Goal: Check status: Check status

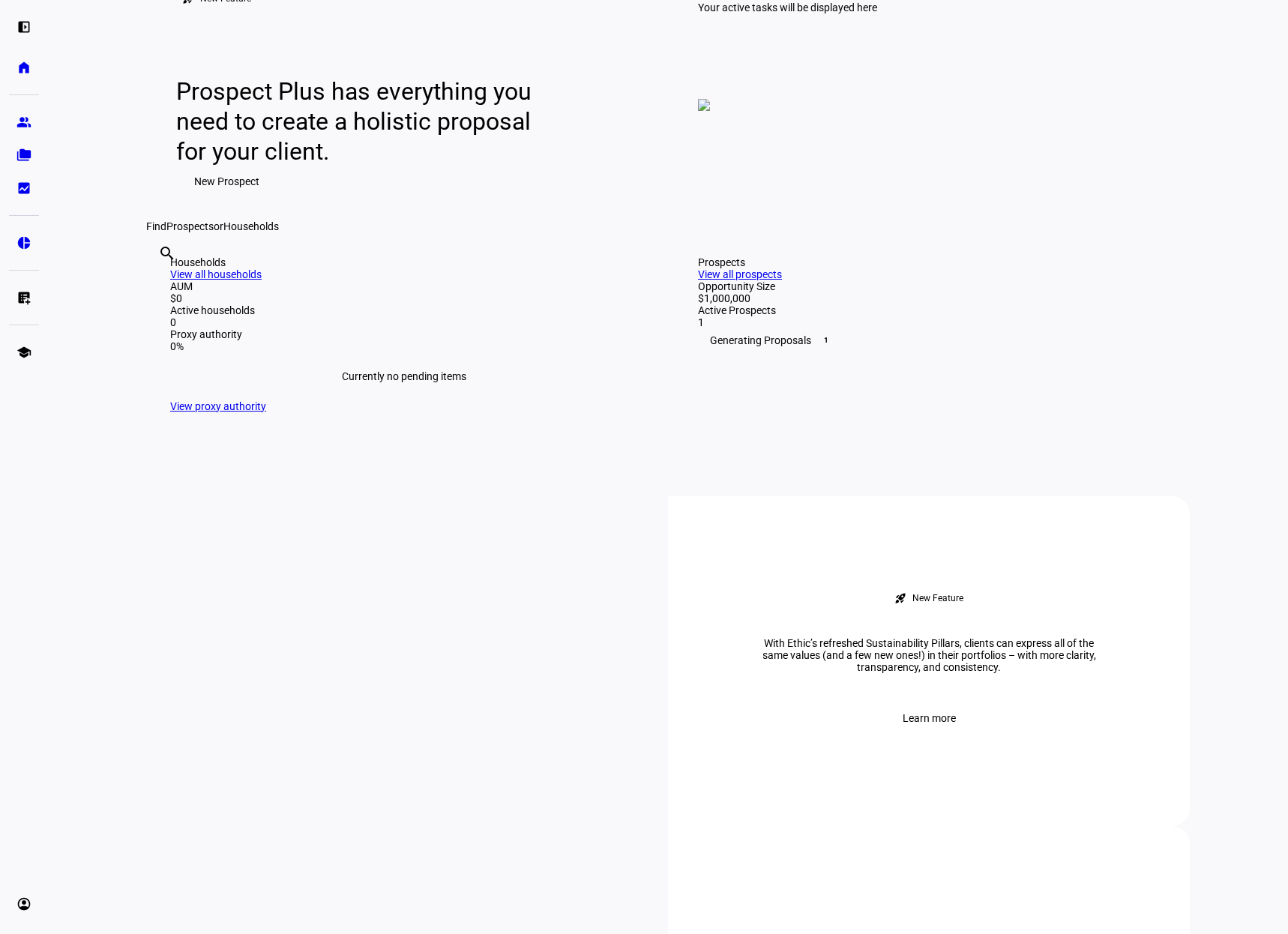
scroll to position [150, 0]
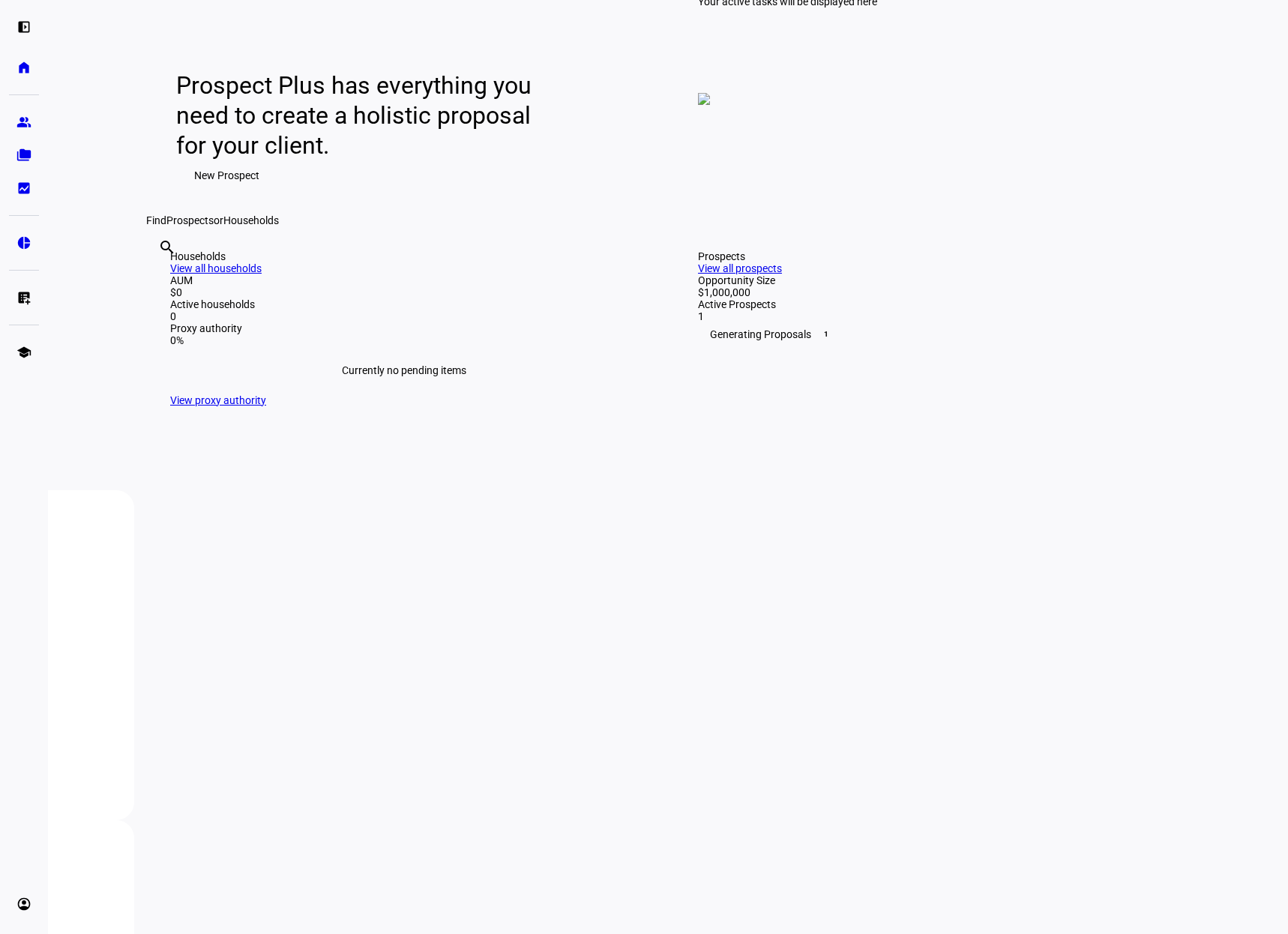
click at [782, 274] on link "View all prospects" at bounding box center [739, 268] width 84 height 12
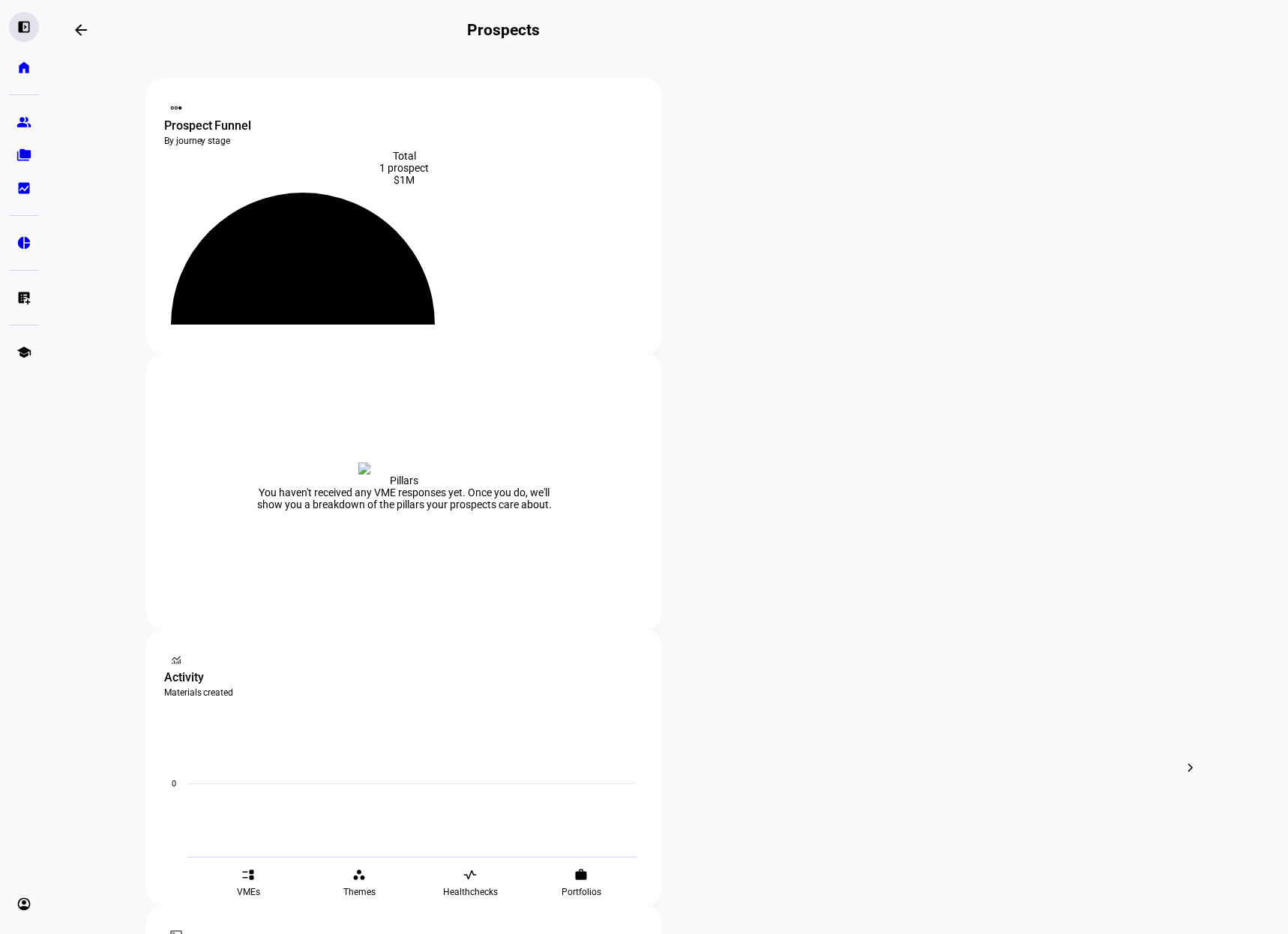
click at [28, 26] on eth-mat-symbol "left_panel_open" at bounding box center [24, 27] width 15 height 15
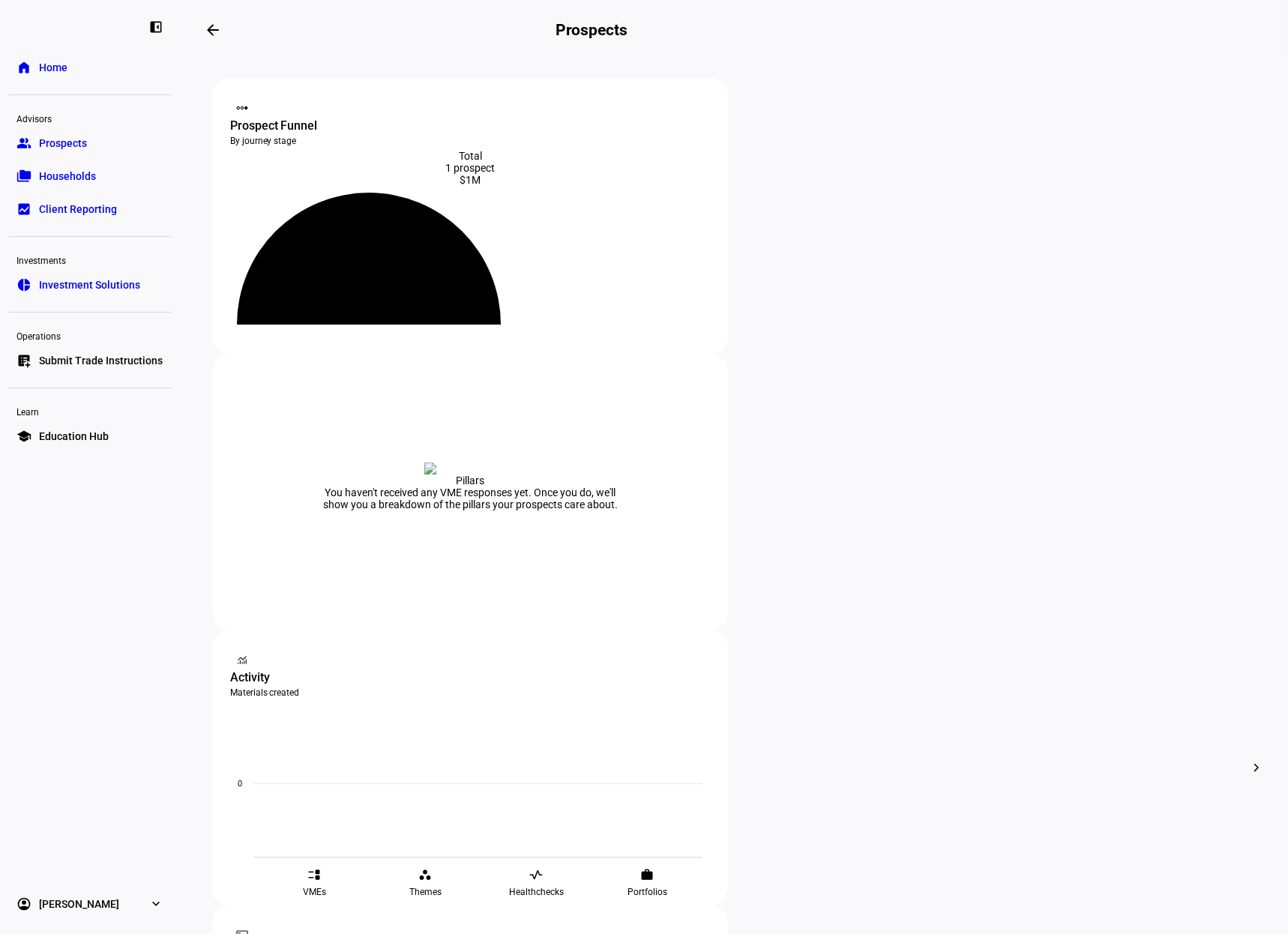
click at [101, 172] on link "folder_copy Households" at bounding box center [90, 175] width 162 height 30
click at [32, 141] on link "group Prospects" at bounding box center [90, 143] width 162 height 30
click at [103, 285] on span "Investment Solutions" at bounding box center [89, 285] width 101 height 15
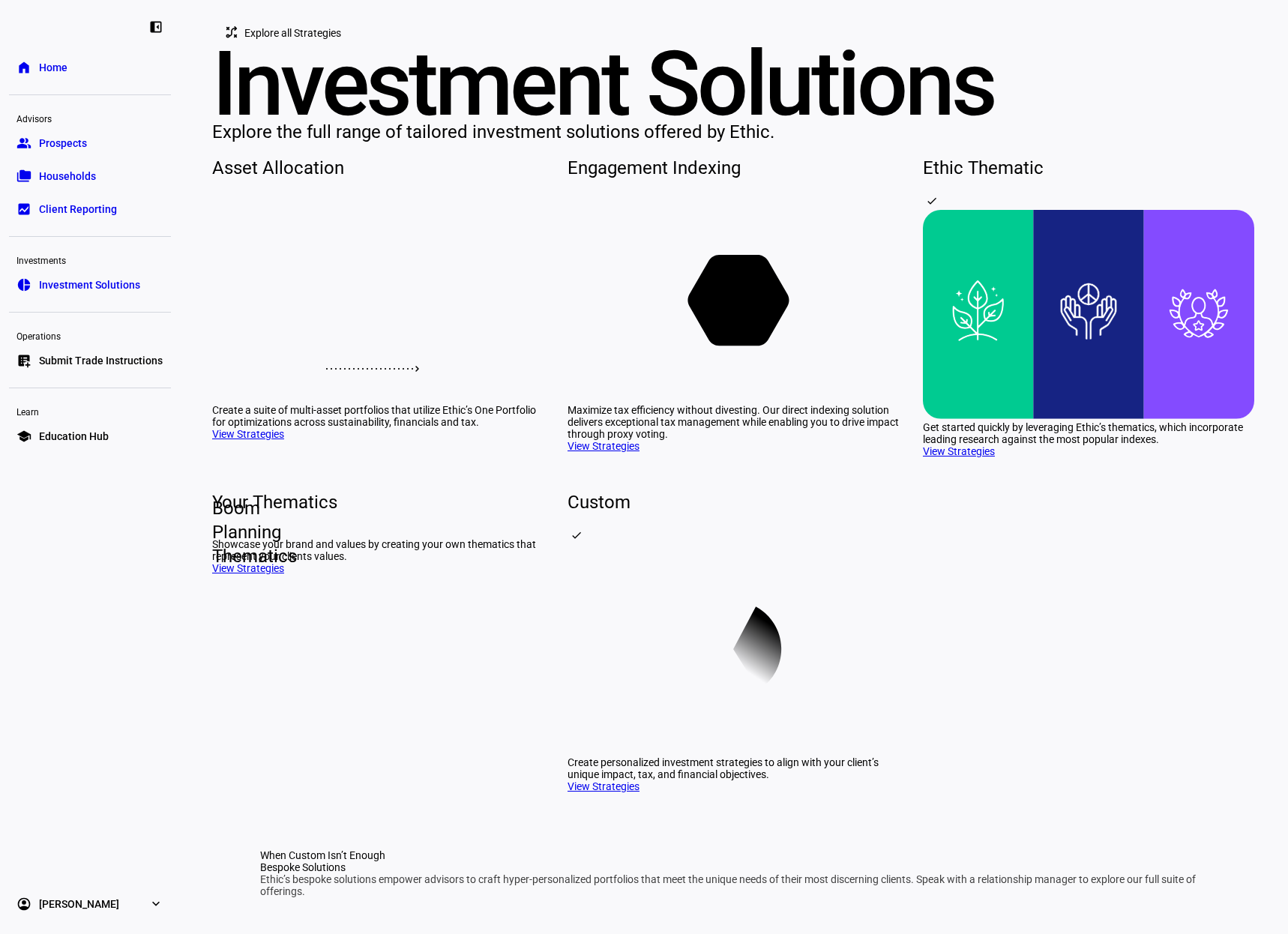
click at [659, 402] on rect at bounding box center [733, 296] width 331 height 209
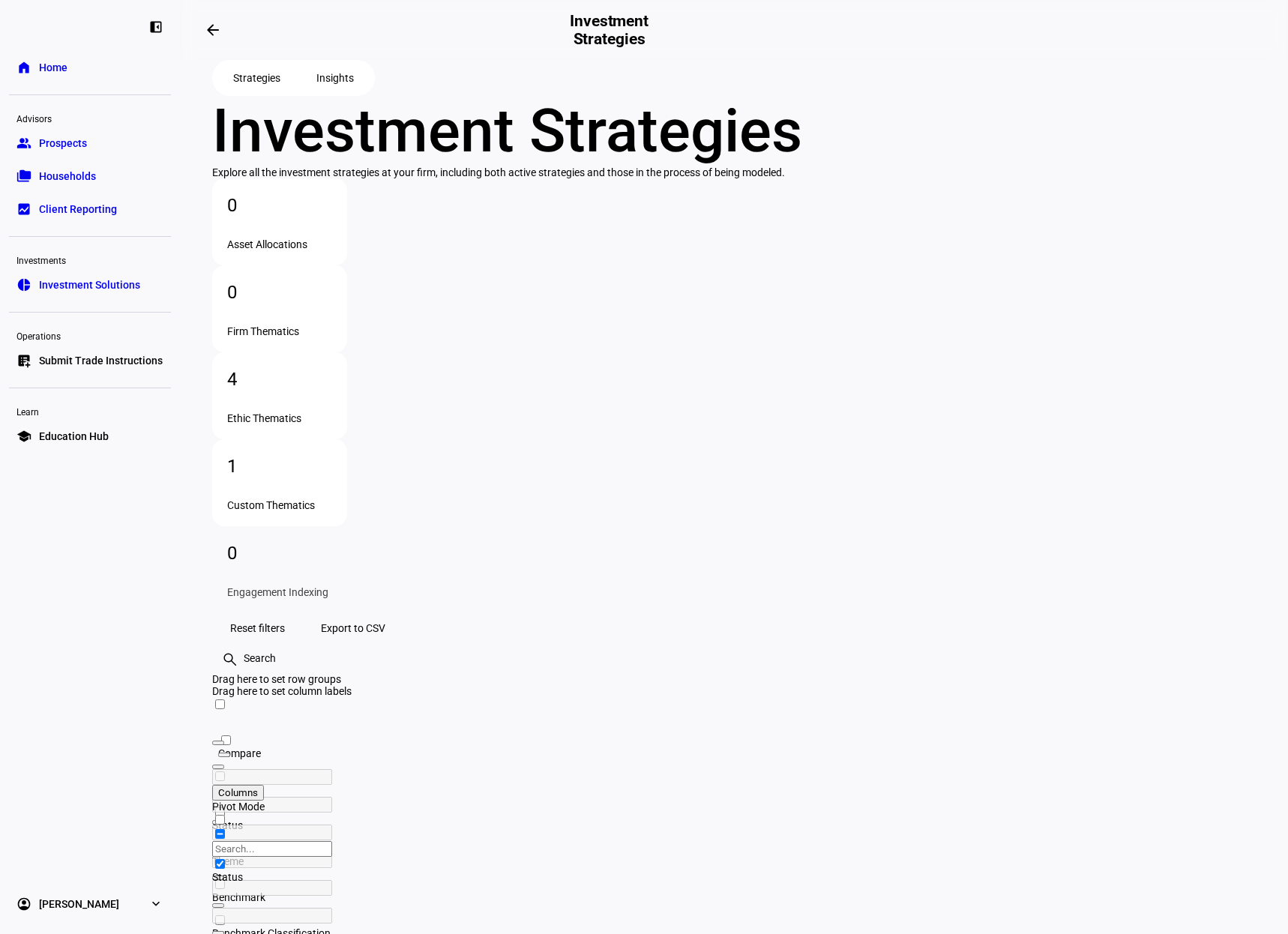
click at [348, 357] on div "4 Ethic Thematics" at bounding box center [279, 396] width 135 height 87
click at [332, 499] on div "Custom Thematics" at bounding box center [279, 505] width 105 height 12
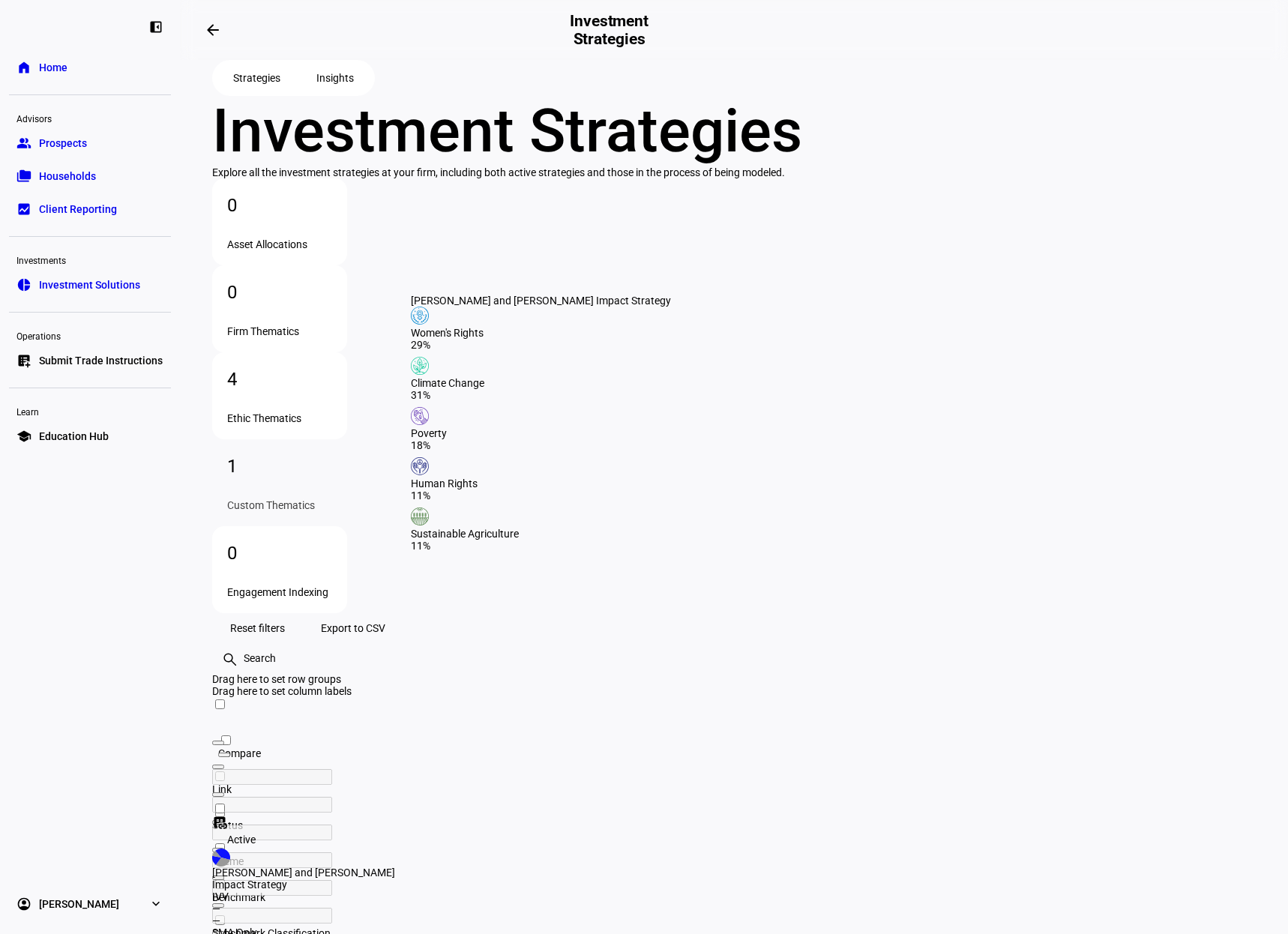
click at [417, 867] on div "[PERSON_NAME] and [PERSON_NAME] Impact Strategy" at bounding box center [313, 879] width 204 height 24
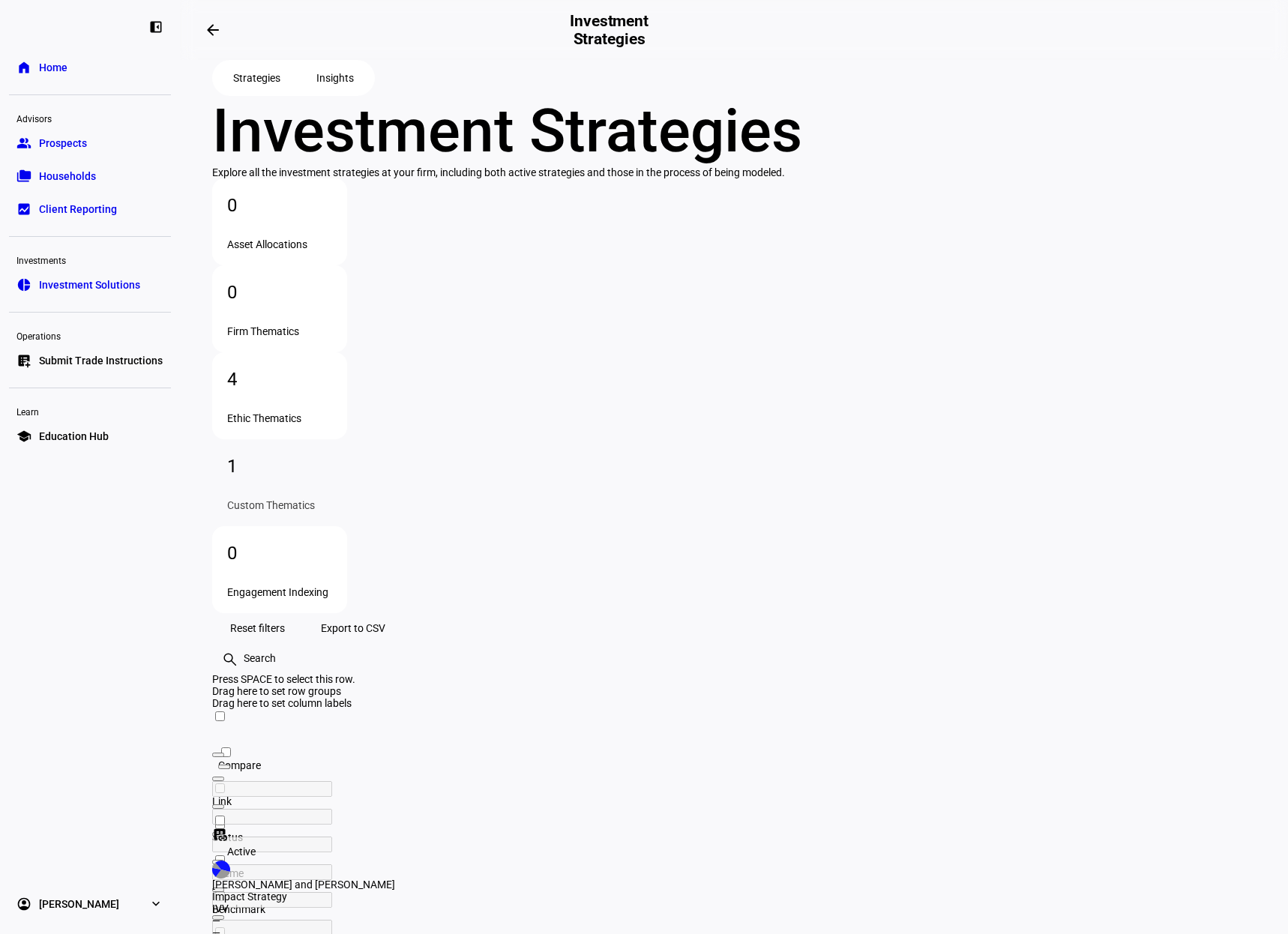
click at [263, 842] on div "Active" at bounding box center [238, 851] width 51 height 18
click at [82, 176] on span "Households" at bounding box center [67, 176] width 57 height 15
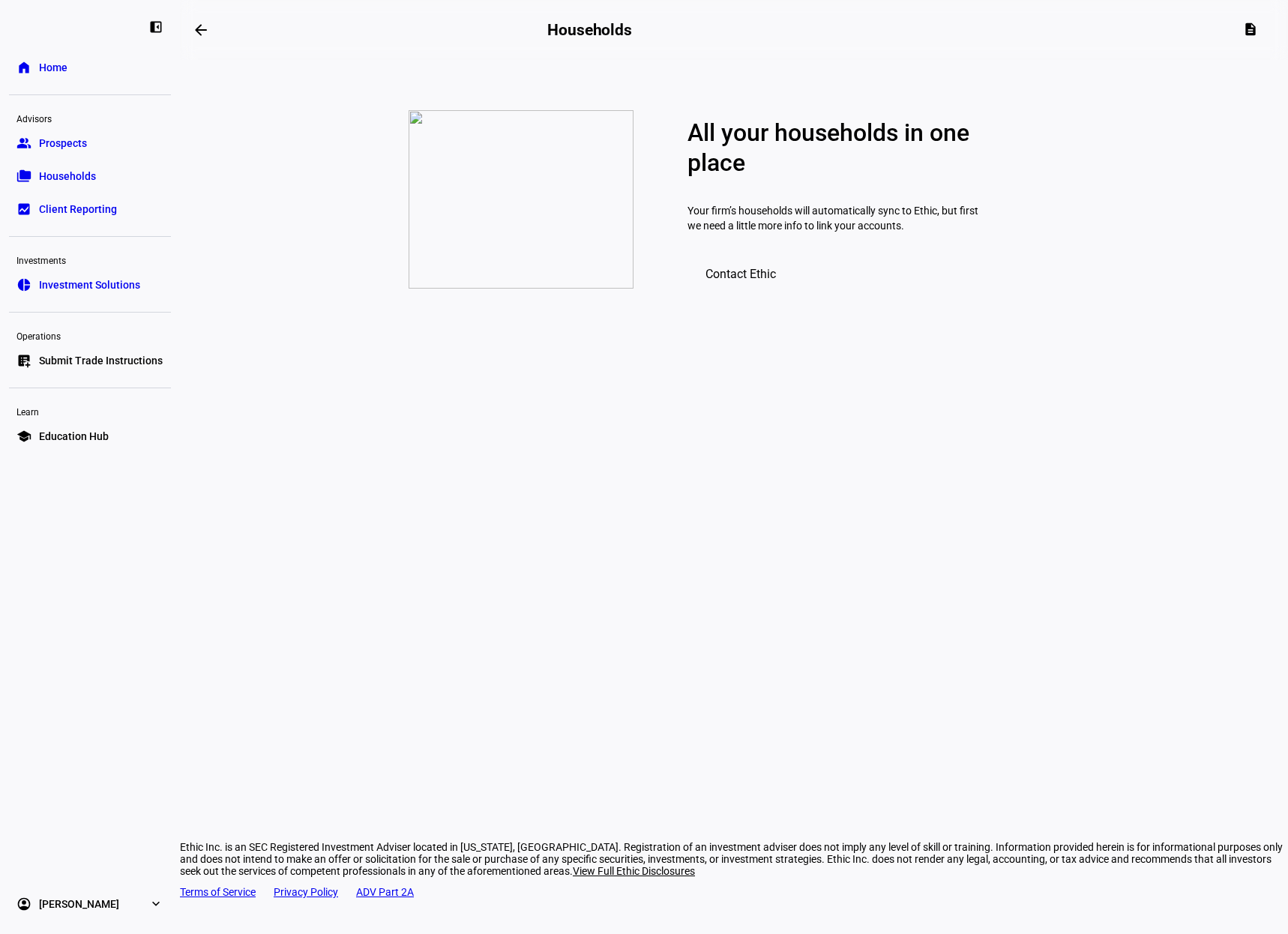
click at [122, 135] on link "group Prospects" at bounding box center [90, 143] width 162 height 30
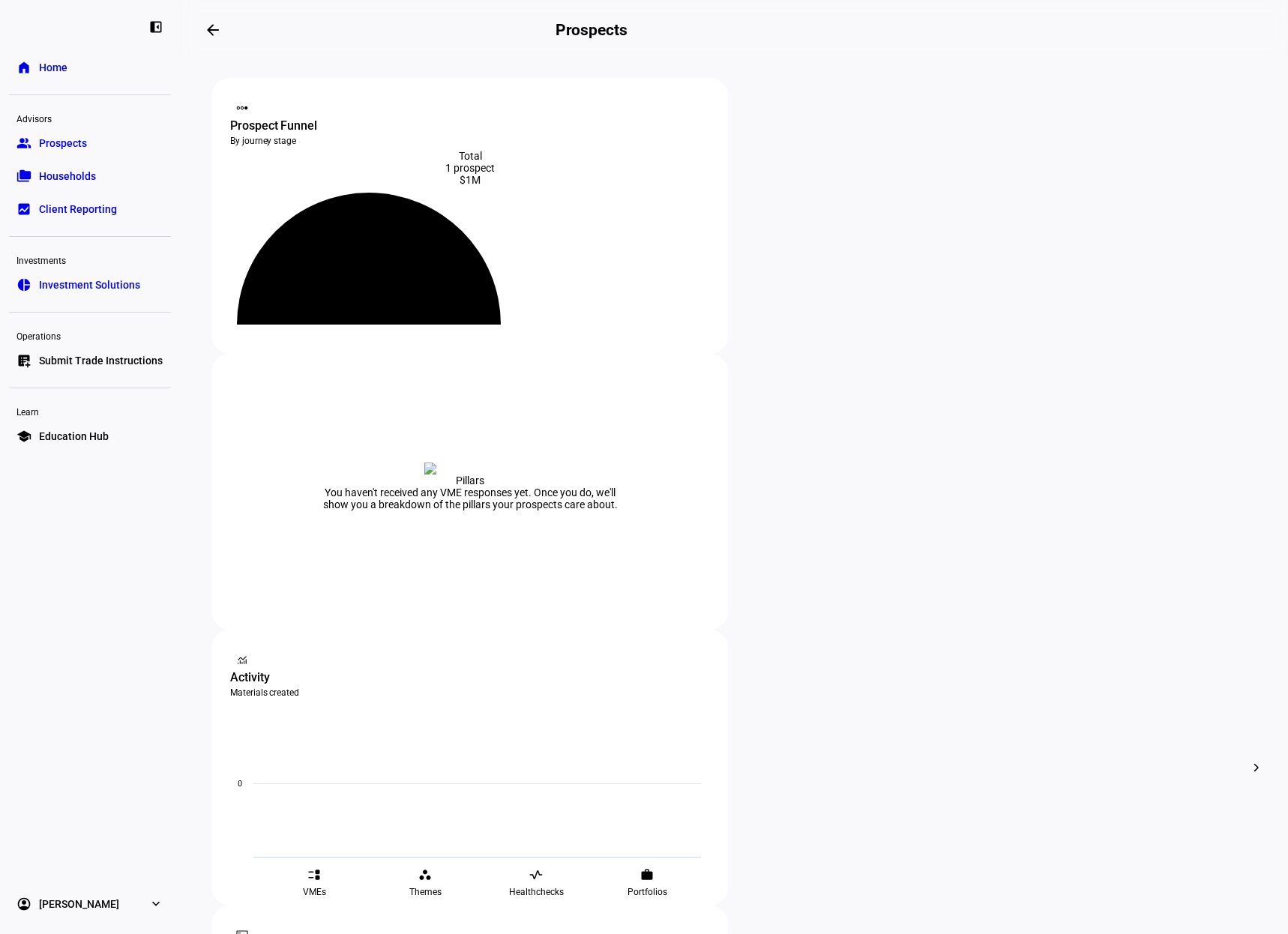
click at [100, 207] on span "Client Reporting" at bounding box center [78, 209] width 78 height 15
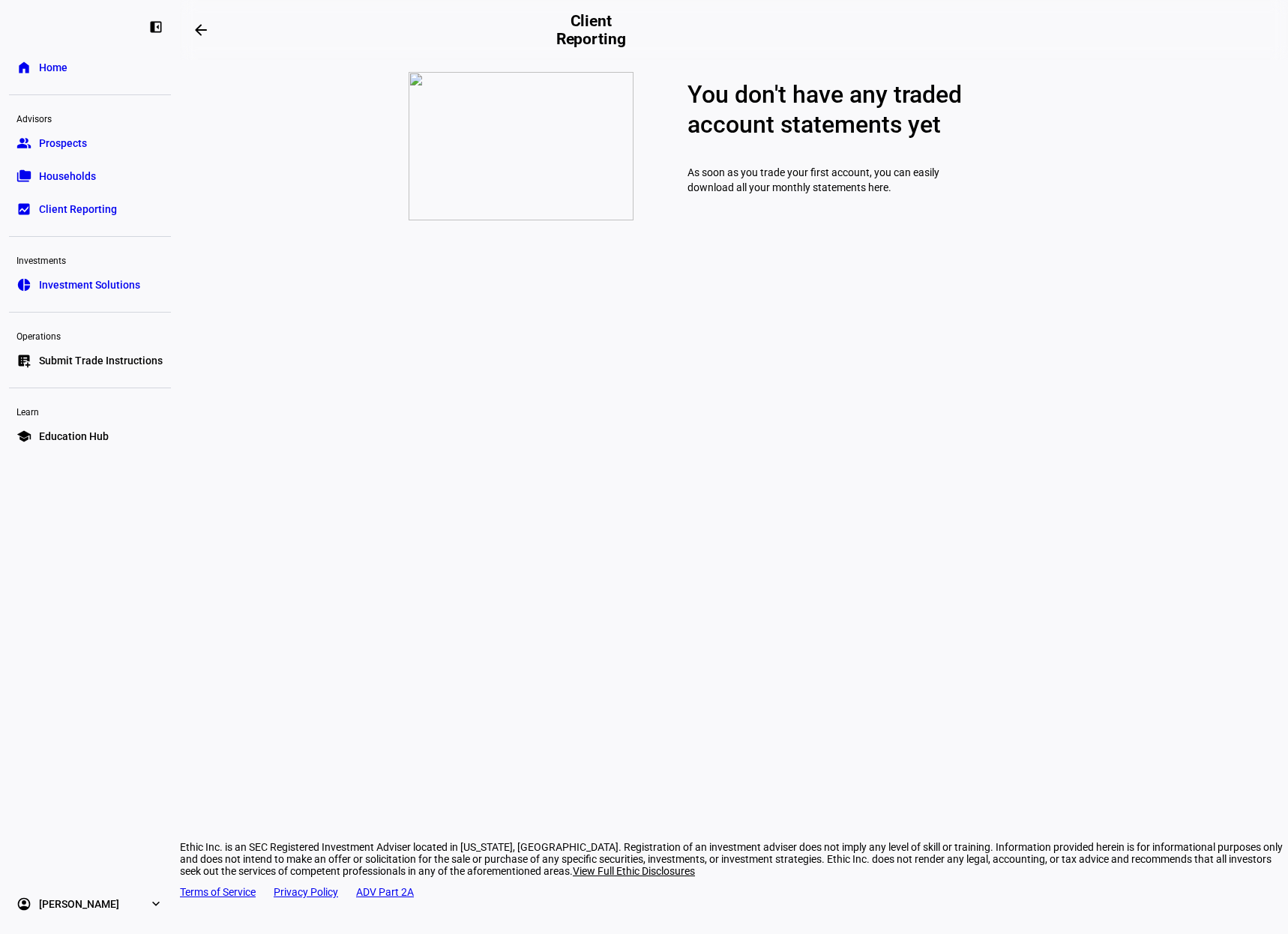
click at [91, 284] on span "Investment Solutions" at bounding box center [89, 285] width 101 height 15
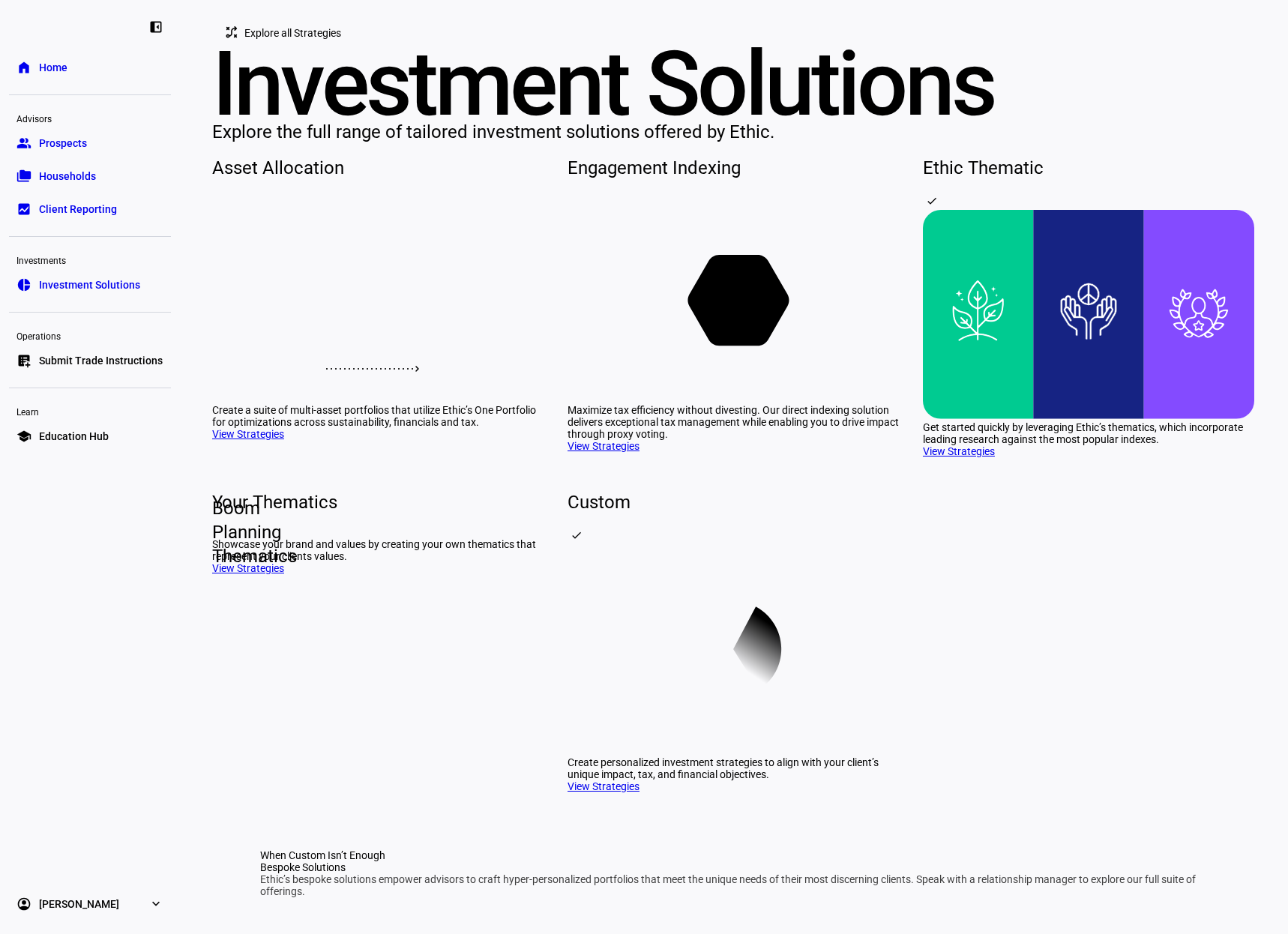
click at [72, 146] on span "Prospects" at bounding box center [63, 143] width 48 height 15
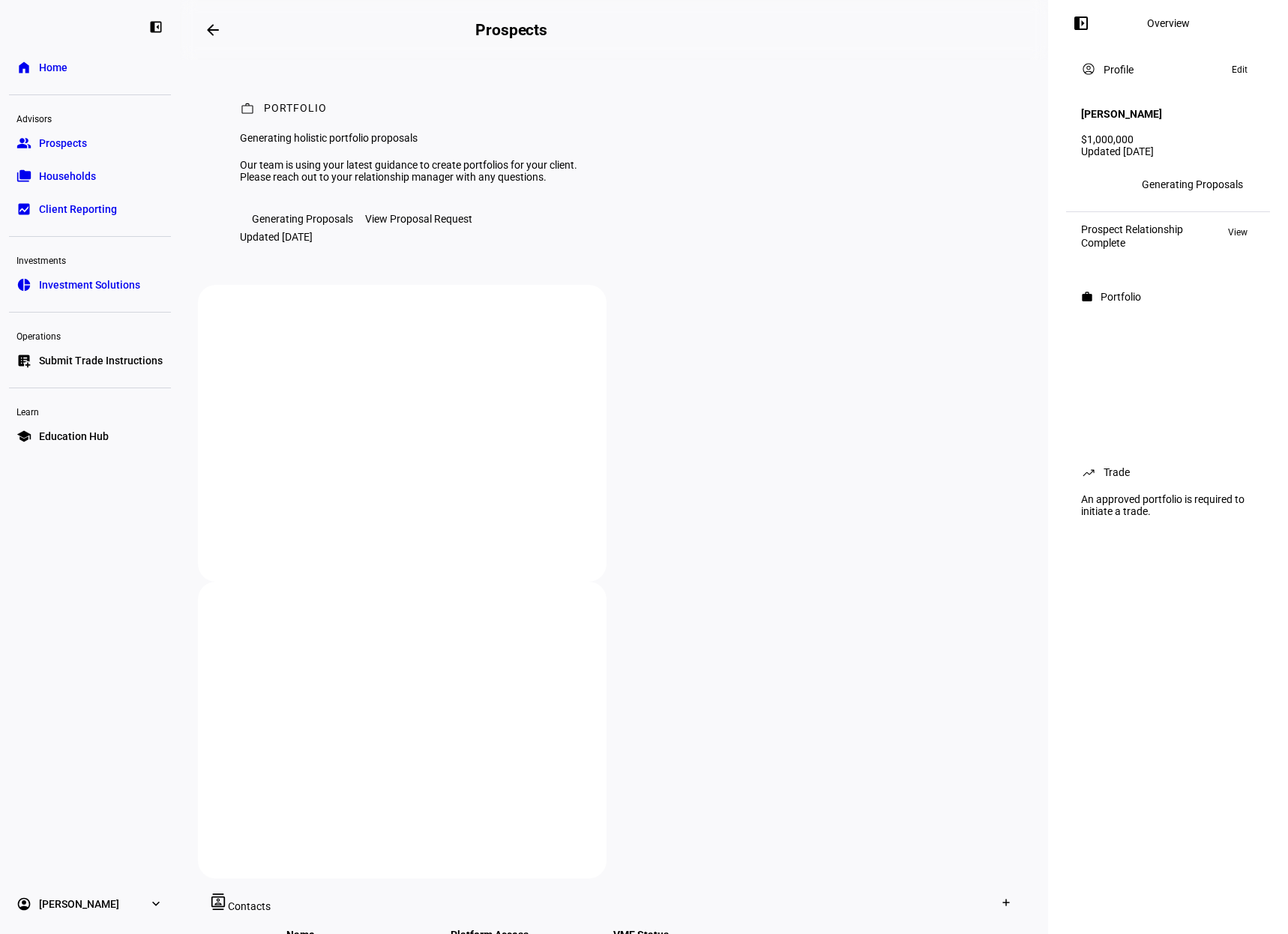
click at [454, 225] on div "View Proposal Request" at bounding box center [419, 219] width 107 height 12
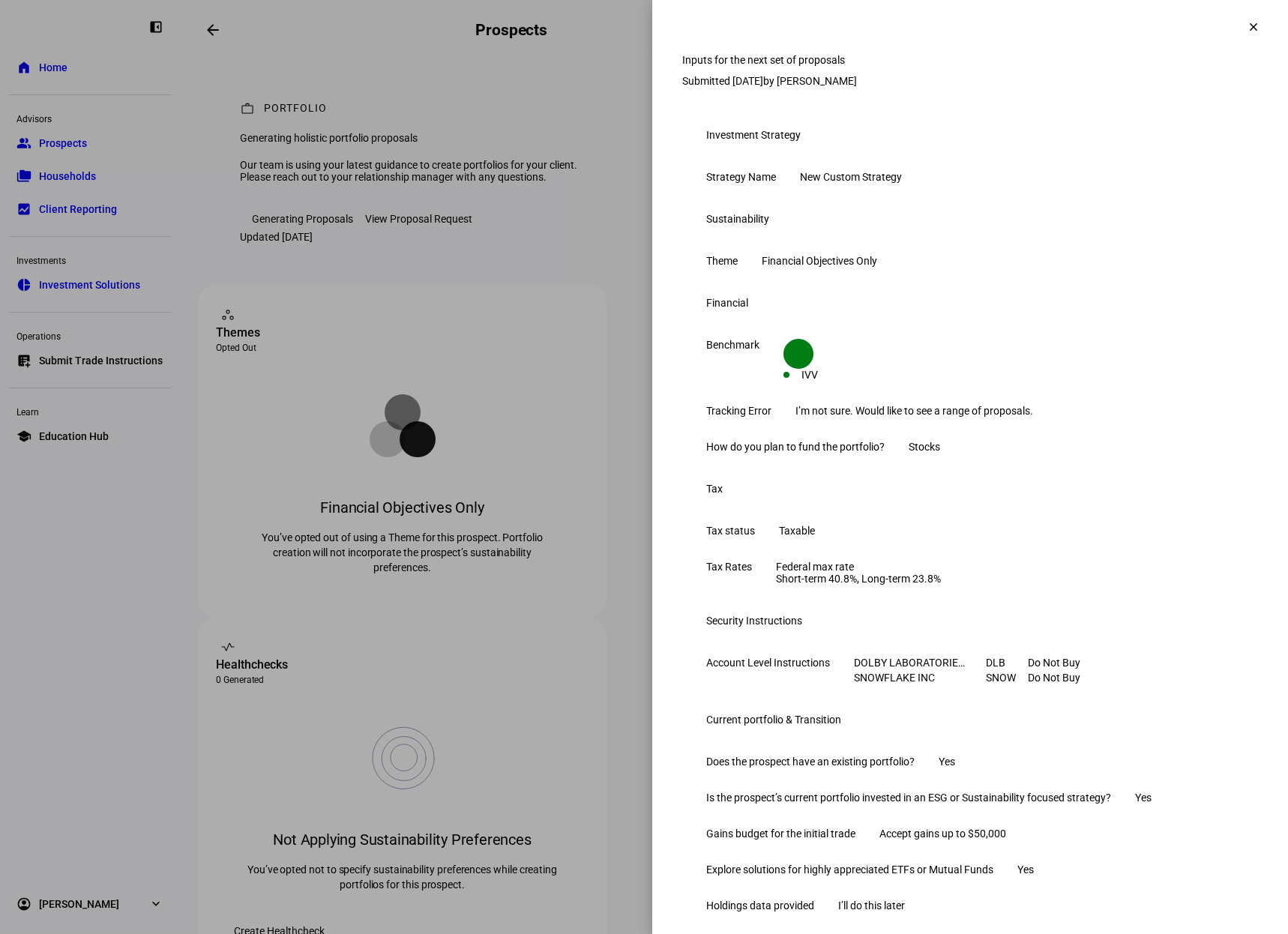
click at [1247, 28] on mat-icon "clear" at bounding box center [1254, 27] width 14 height 14
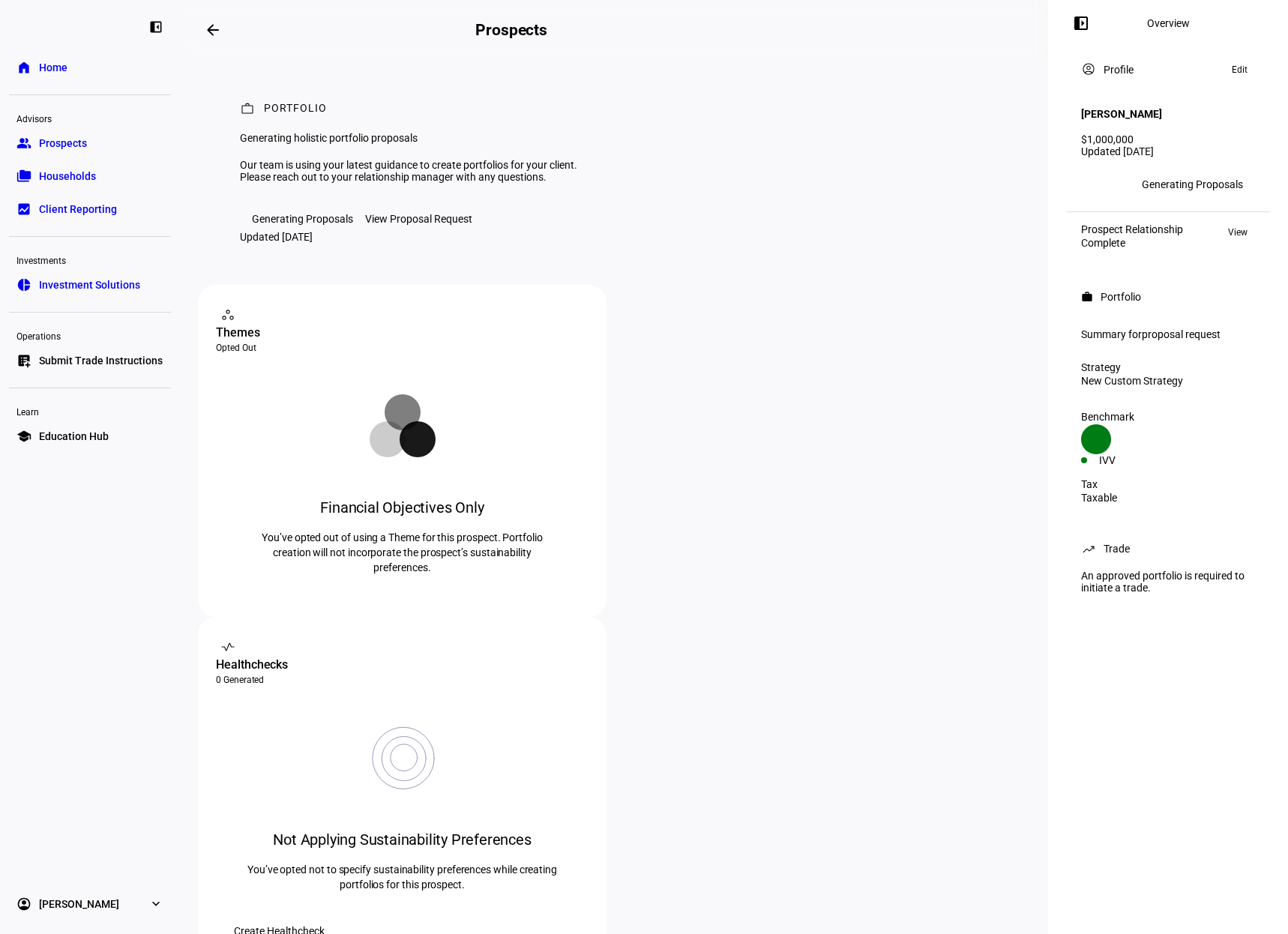
click at [78, 177] on span "Households" at bounding box center [67, 176] width 57 height 15
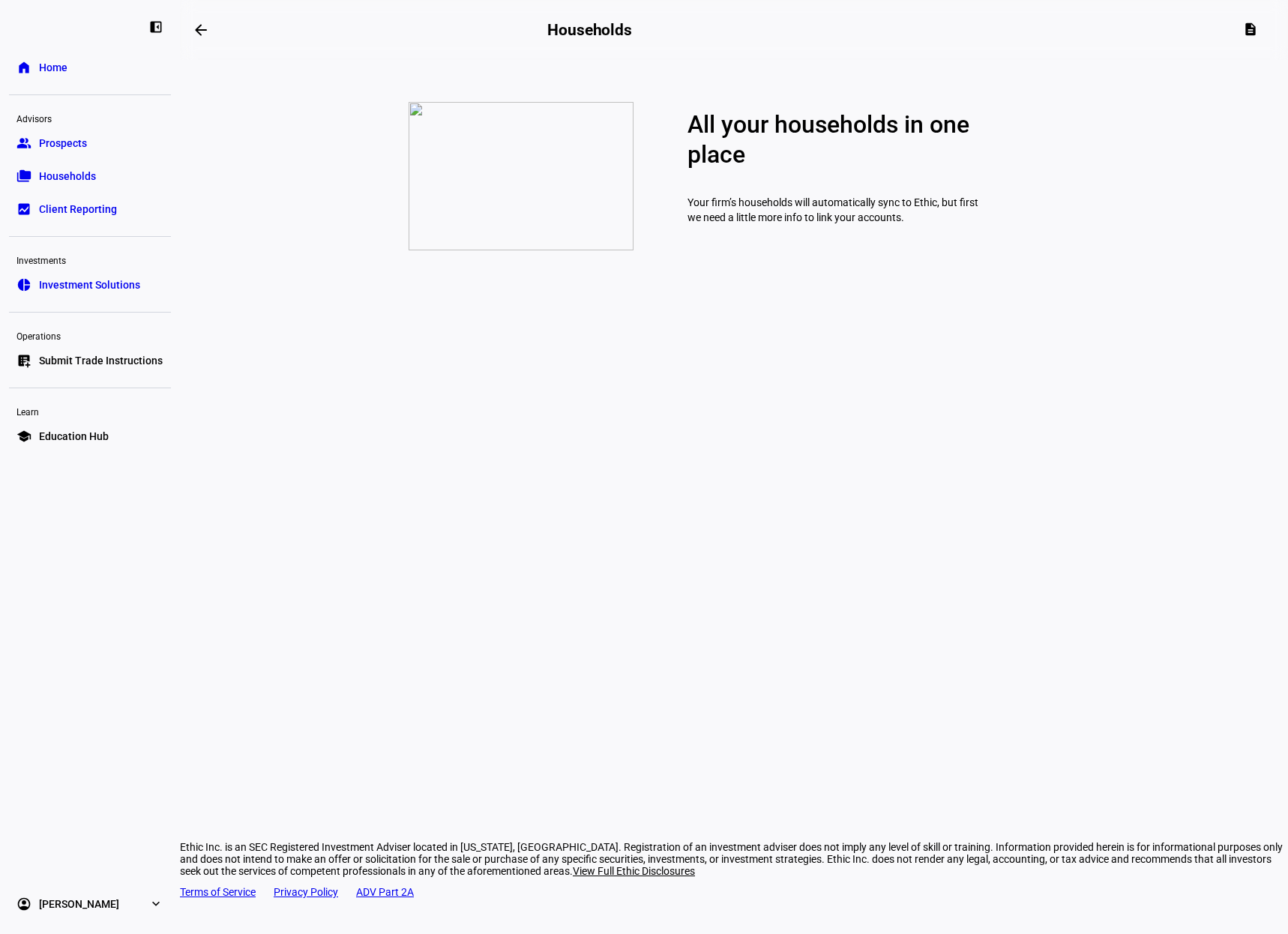
click at [76, 140] on span "Prospects" at bounding box center [63, 143] width 48 height 15
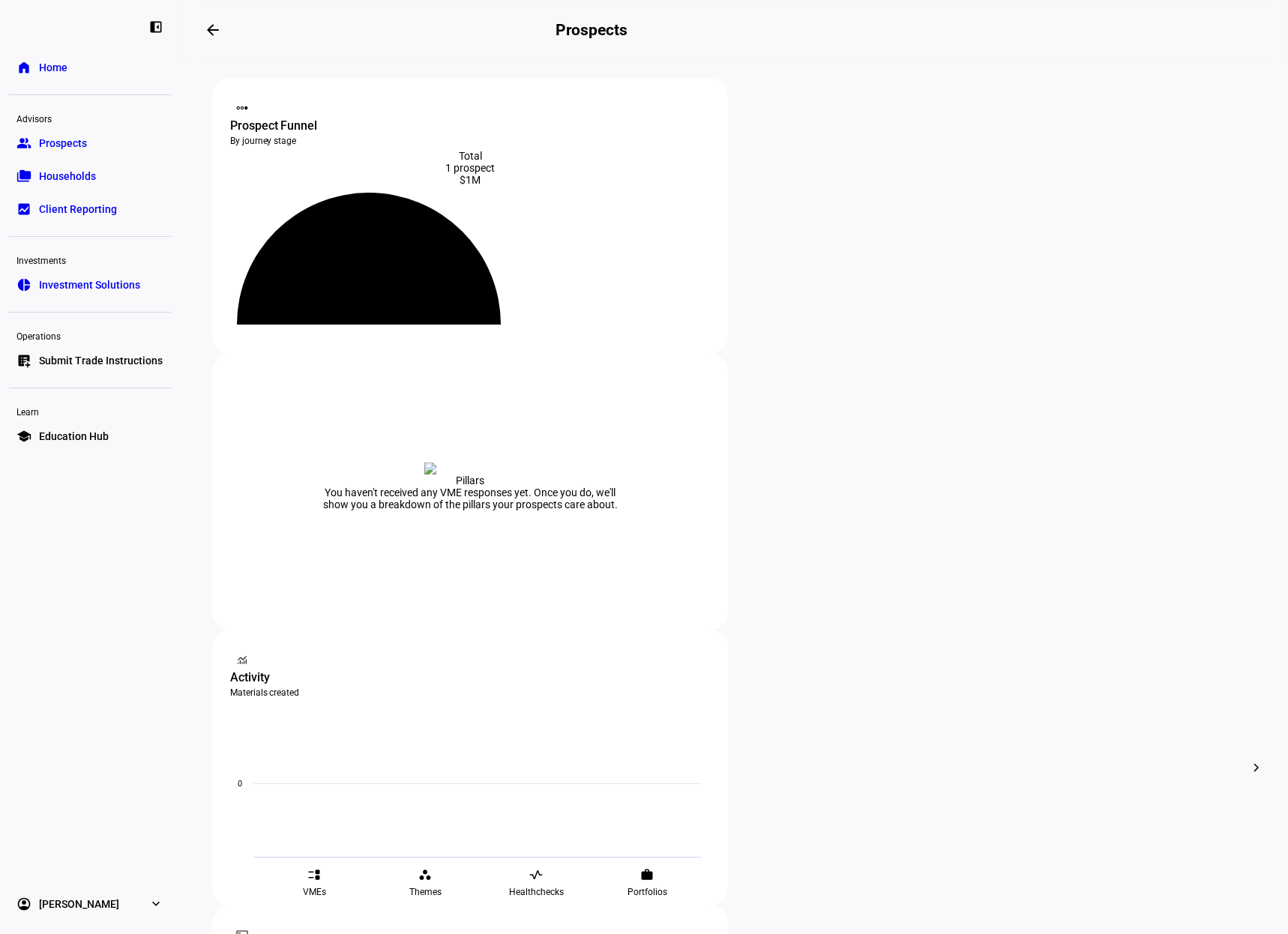
click at [1254, 759] on mat-icon "chevron_right" at bounding box center [1256, 767] width 18 height 18
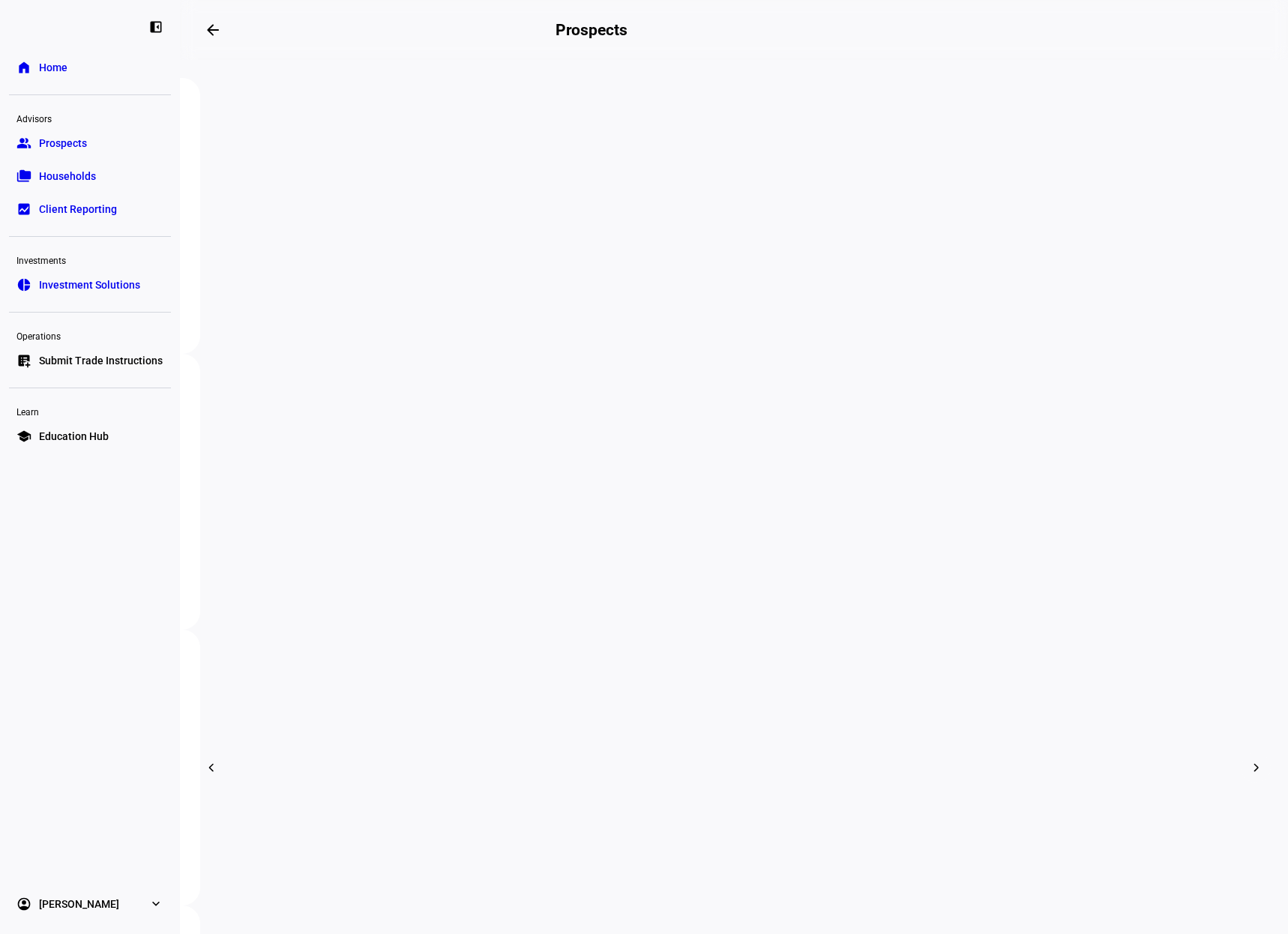
click at [1254, 759] on mat-icon "chevron_right" at bounding box center [1256, 767] width 18 height 18
click at [1254, 760] on mat-icon "chevron_right" at bounding box center [1256, 767] width 14 height 14
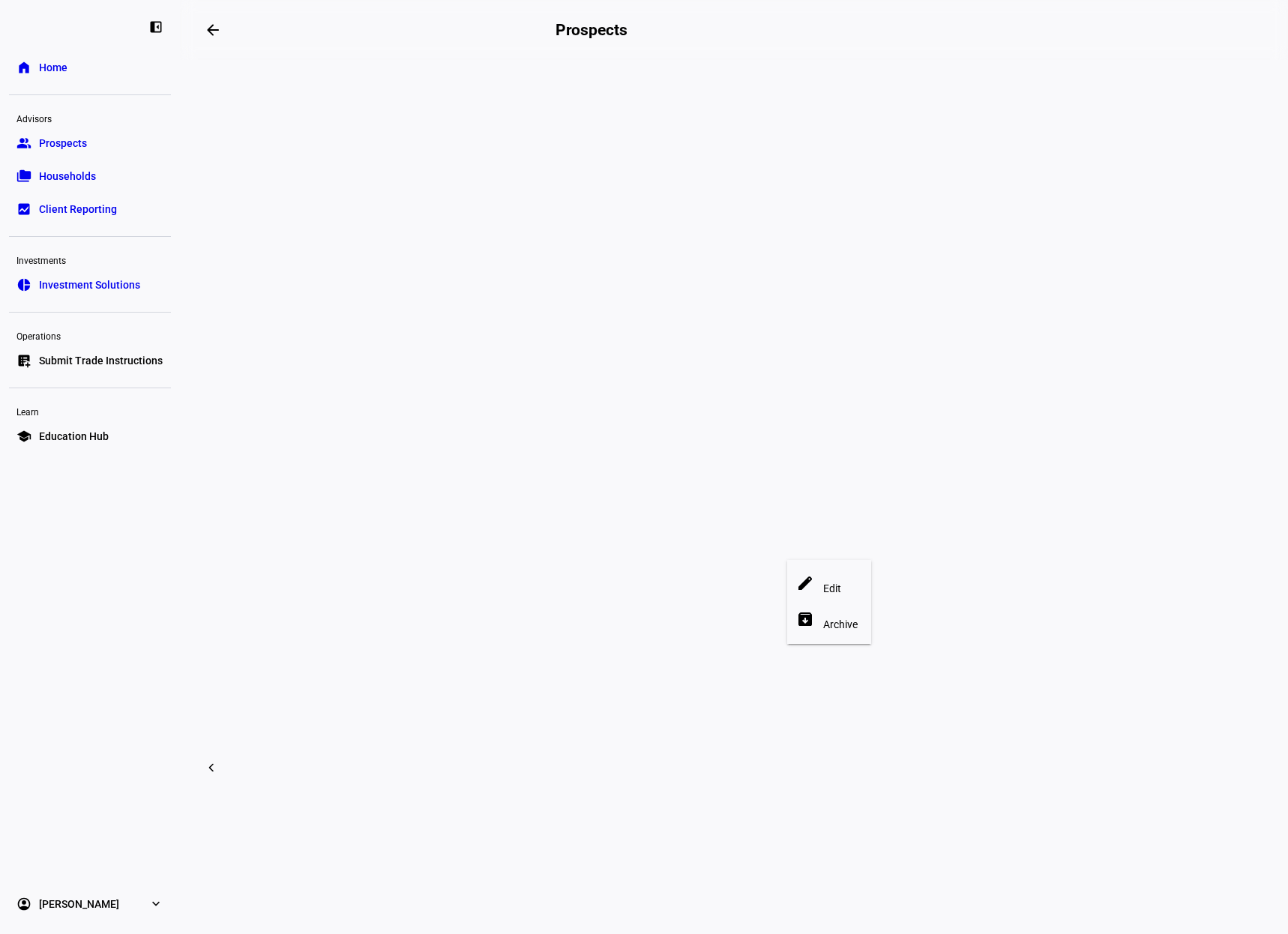
click at [733, 572] on div at bounding box center [644, 467] width 1288 height 934
click at [210, 32] on mat-icon "arrow_backwards" at bounding box center [212, 30] width 18 height 18
